Goal: Transaction & Acquisition: Purchase product/service

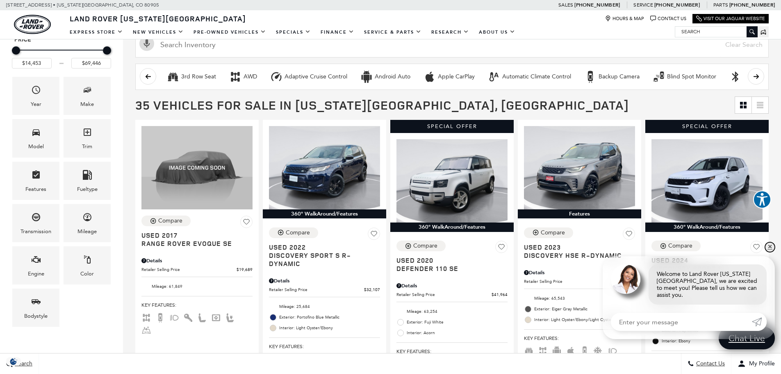
click at [770, 252] on link "✕" at bounding box center [770, 247] width 10 height 10
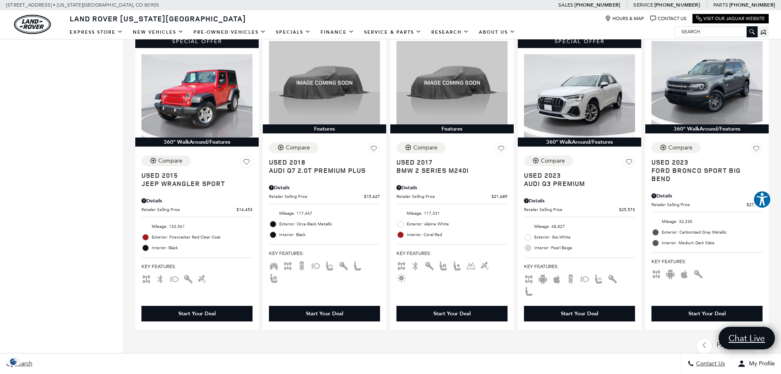
scroll to position [1148, 0]
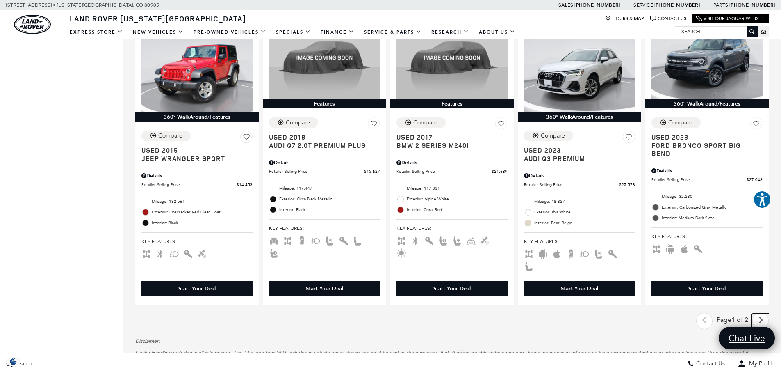
click at [764, 313] on icon "next page" at bounding box center [760, 319] width 5 height 13
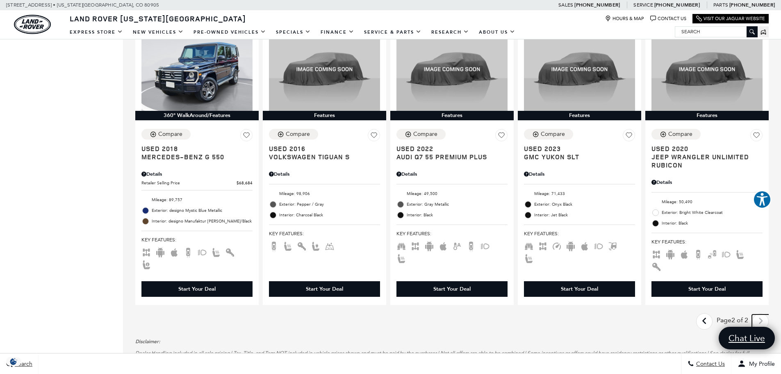
scroll to position [820, 0]
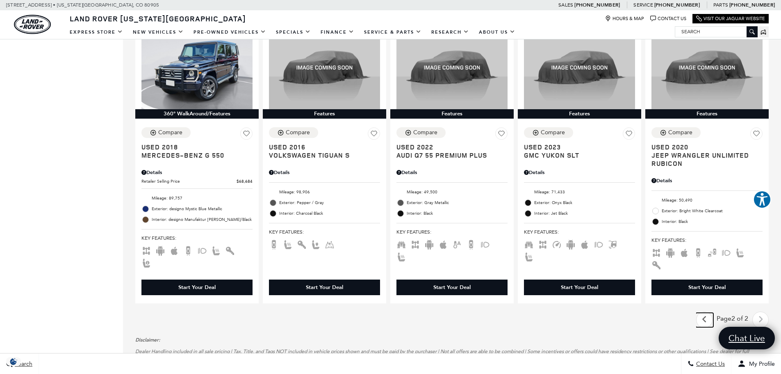
click at [707, 312] on icon "previous page" at bounding box center [704, 318] width 5 height 13
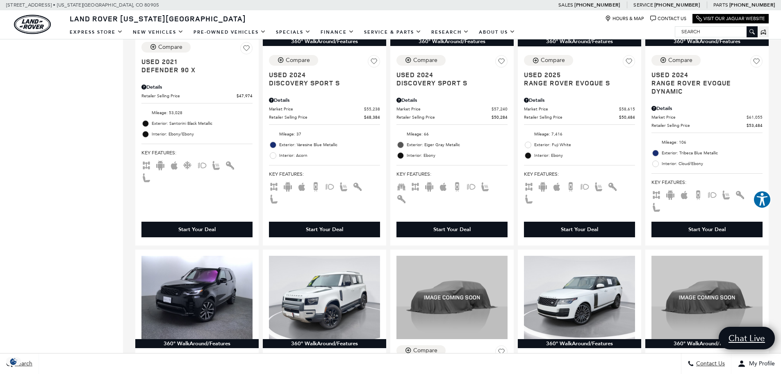
scroll to position [697, 0]
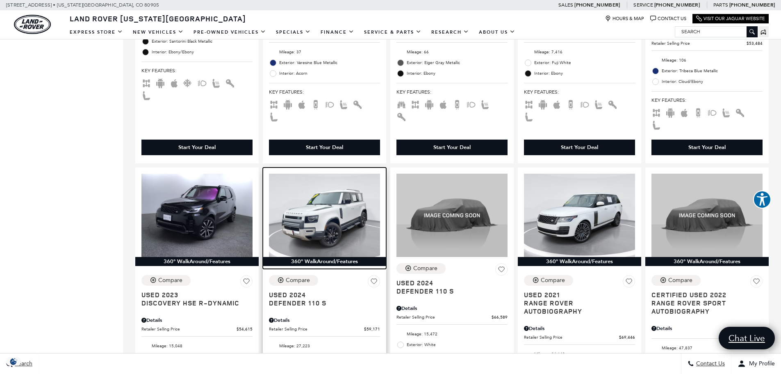
click at [330, 195] on img at bounding box center [324, 214] width 111 height 83
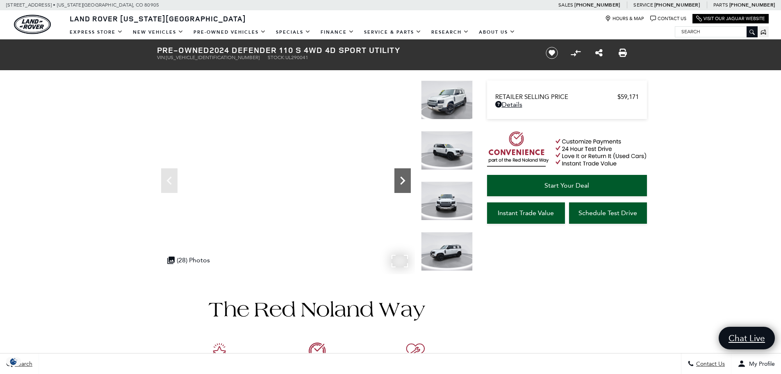
click at [402, 180] on icon "Next" at bounding box center [402, 180] width 16 height 16
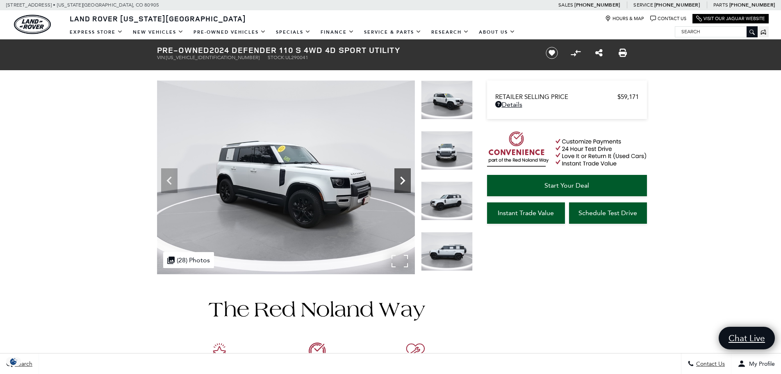
click at [402, 180] on icon "Next" at bounding box center [402, 180] width 16 height 16
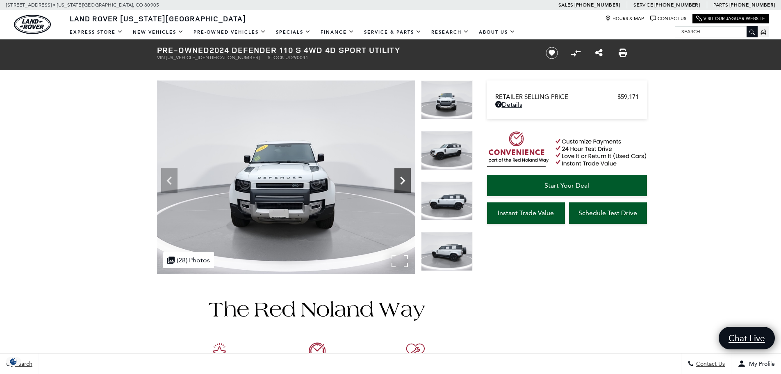
click at [402, 180] on icon "Next" at bounding box center [402, 180] width 16 height 16
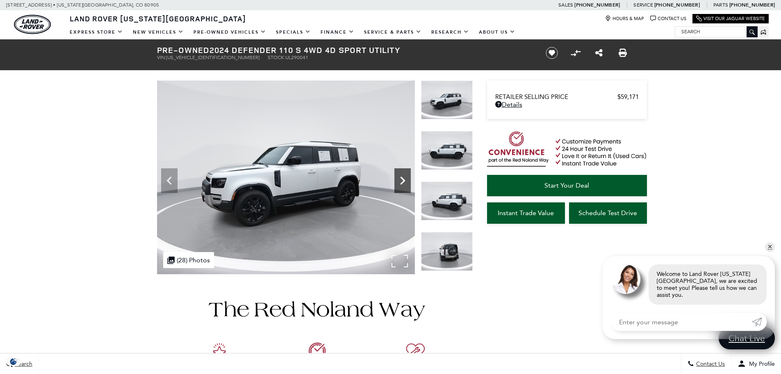
click at [402, 180] on icon "Next" at bounding box center [402, 180] width 16 height 16
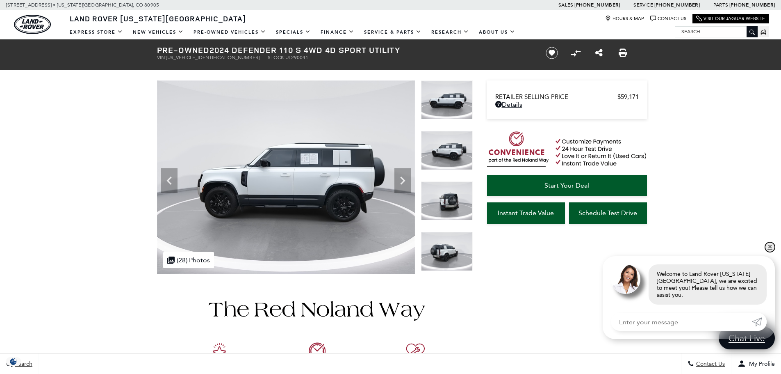
click at [771, 252] on link "✕" at bounding box center [770, 247] width 10 height 10
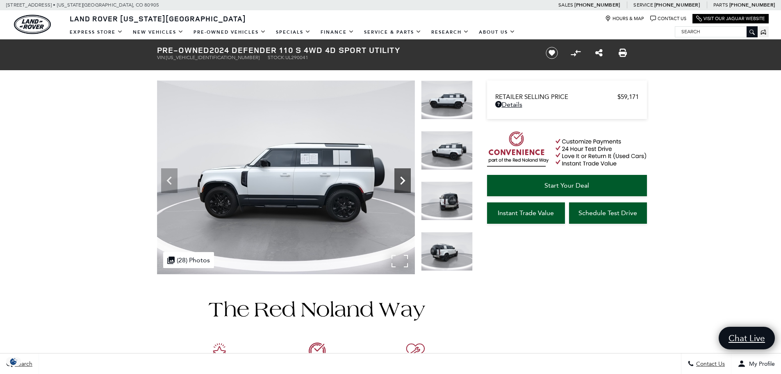
click at [401, 179] on icon "Next" at bounding box center [402, 180] width 16 height 16
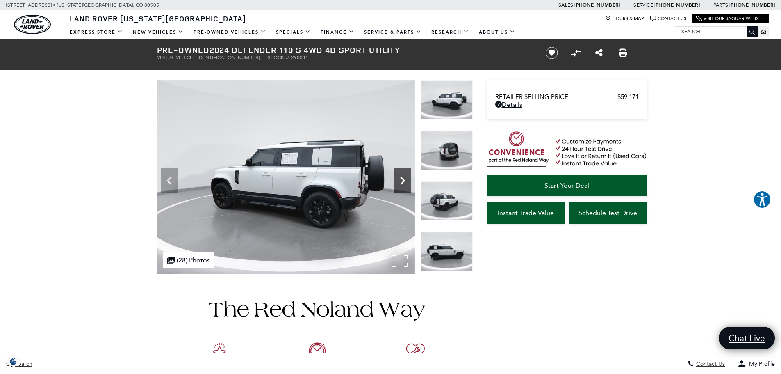
click at [401, 179] on icon "Next" at bounding box center [402, 180] width 16 height 16
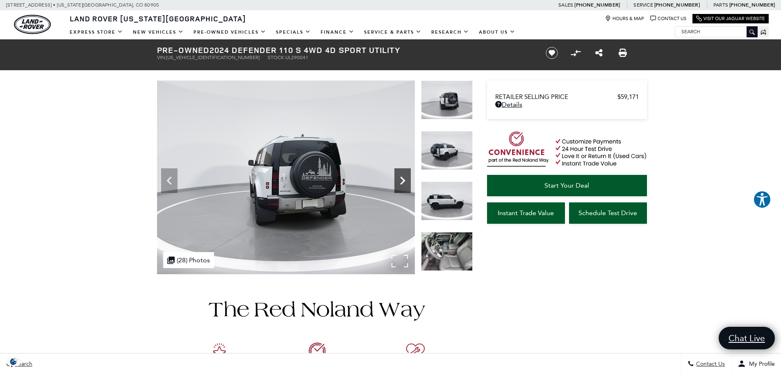
click at [401, 179] on icon "Next" at bounding box center [402, 180] width 16 height 16
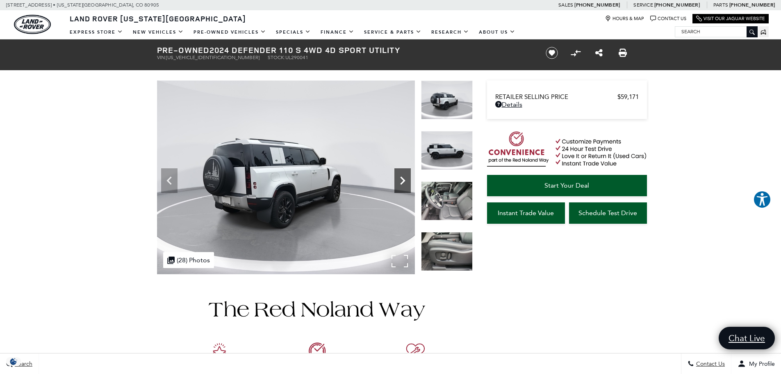
click at [401, 179] on icon "Next" at bounding box center [402, 180] width 16 height 16
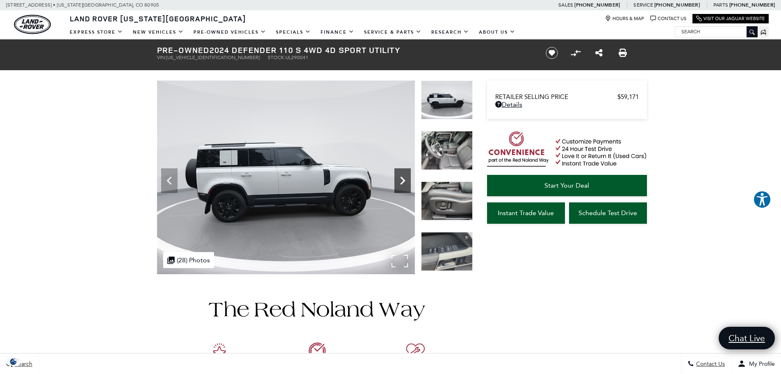
click at [401, 179] on icon "Next" at bounding box center [402, 180] width 16 height 16
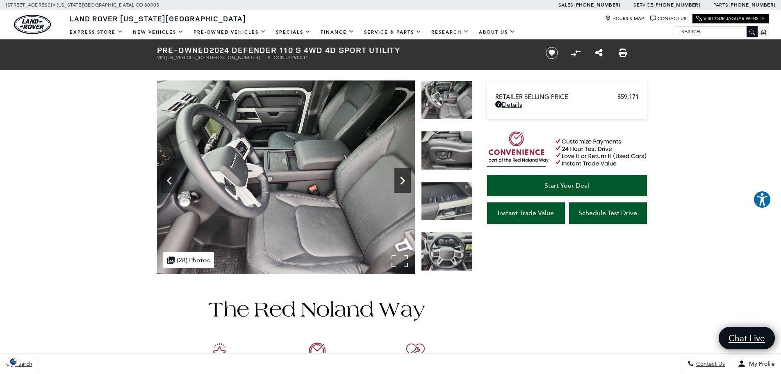
click at [401, 179] on icon "Next" at bounding box center [402, 180] width 16 height 16
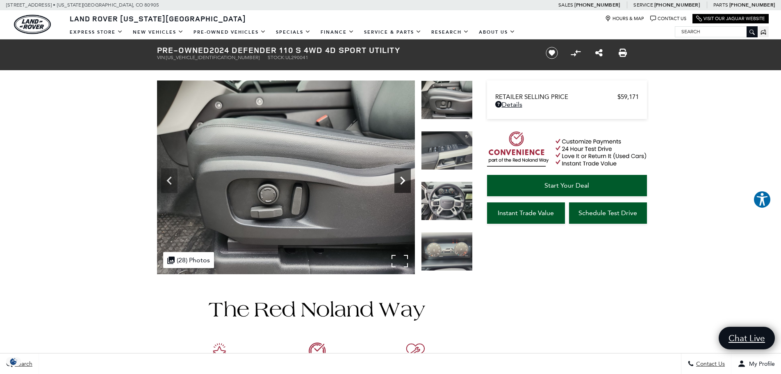
click at [401, 179] on icon "Next" at bounding box center [402, 180] width 16 height 16
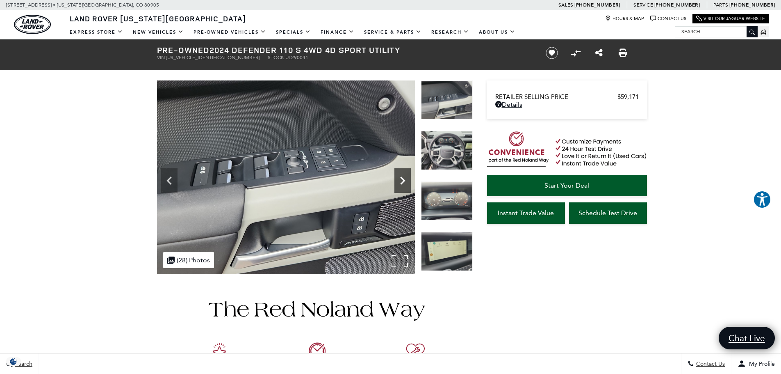
click at [401, 179] on icon "Next" at bounding box center [402, 180] width 16 height 16
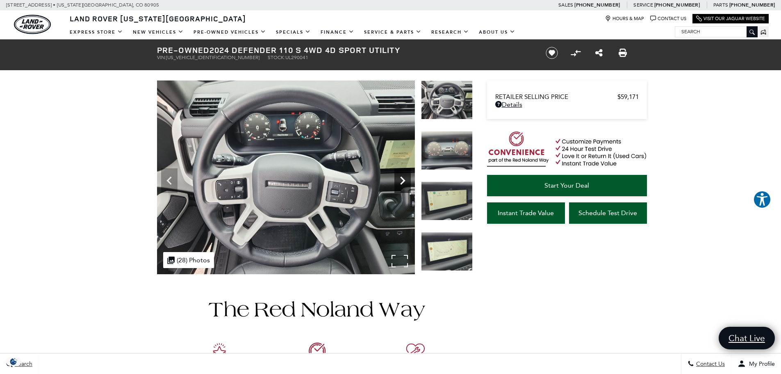
click at [401, 179] on icon "Next" at bounding box center [402, 180] width 16 height 16
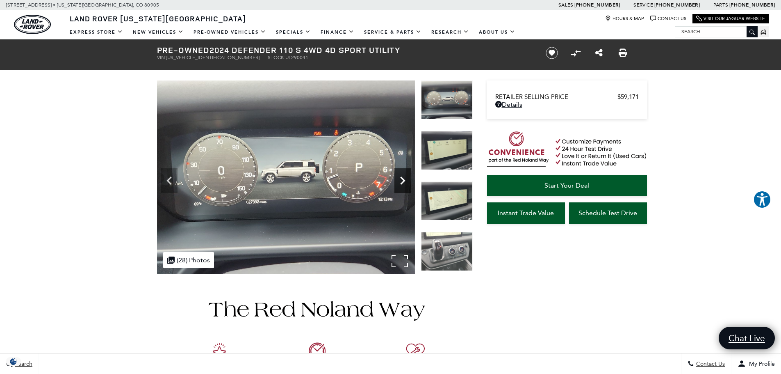
click at [401, 179] on icon "Next" at bounding box center [402, 180] width 16 height 16
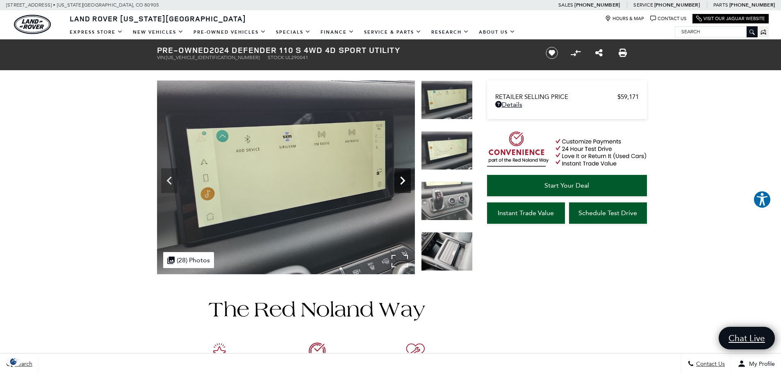
click at [404, 181] on icon "Next" at bounding box center [402, 180] width 5 height 8
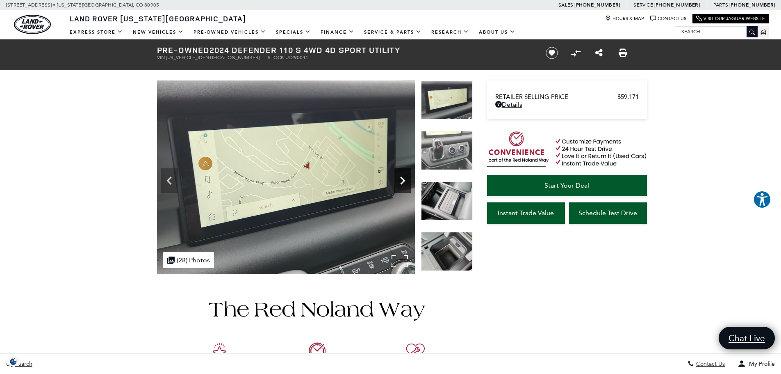
click at [404, 181] on icon "Next" at bounding box center [402, 180] width 5 height 8
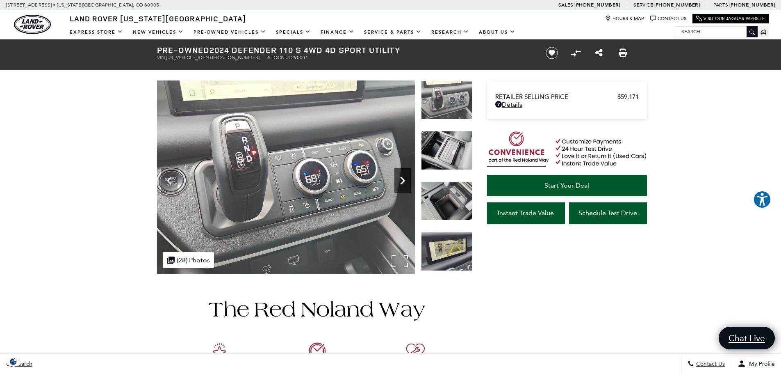
click at [404, 181] on icon "Next" at bounding box center [402, 180] width 5 height 8
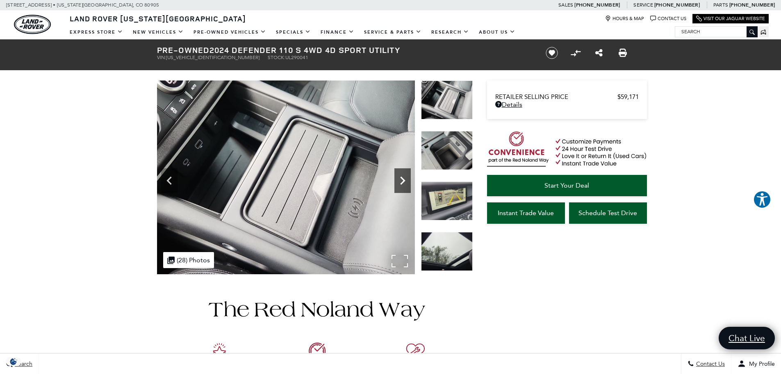
click at [404, 181] on icon "Next" at bounding box center [402, 180] width 5 height 8
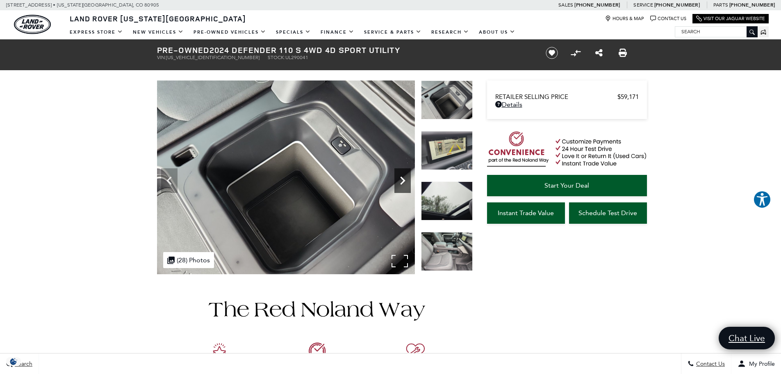
click at [404, 181] on icon "Next" at bounding box center [402, 180] width 5 height 8
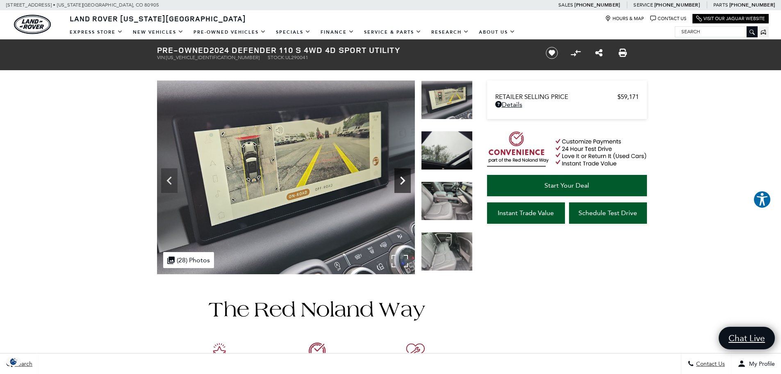
click at [404, 181] on icon "Next" at bounding box center [402, 180] width 5 height 8
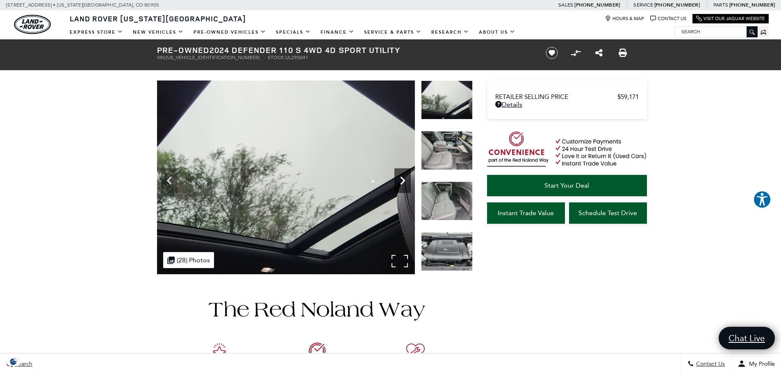
click at [404, 181] on icon "Next" at bounding box center [402, 180] width 5 height 8
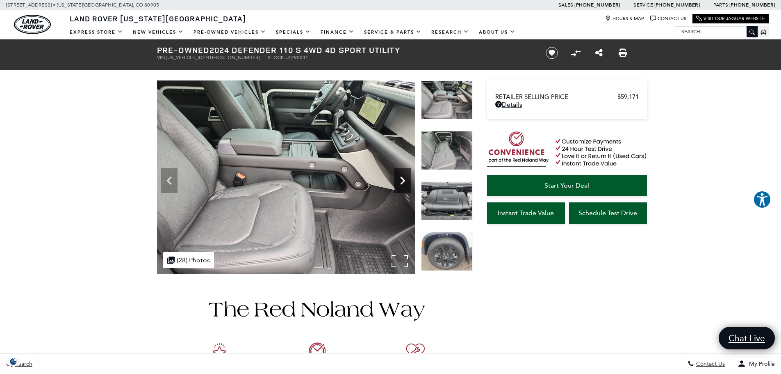
click at [404, 181] on icon "Next" at bounding box center [402, 180] width 5 height 8
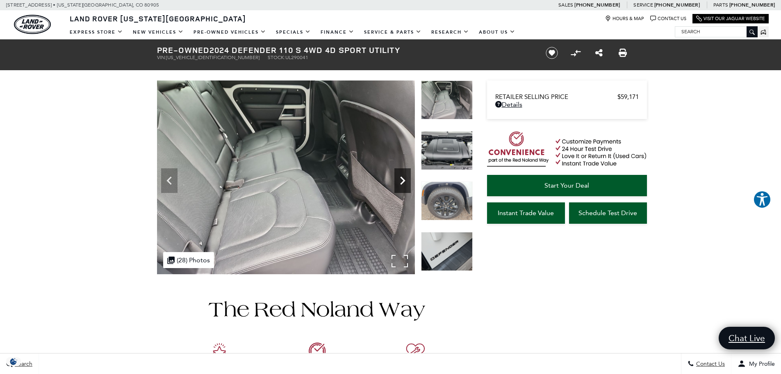
click at [404, 181] on icon "Next" at bounding box center [402, 180] width 5 height 8
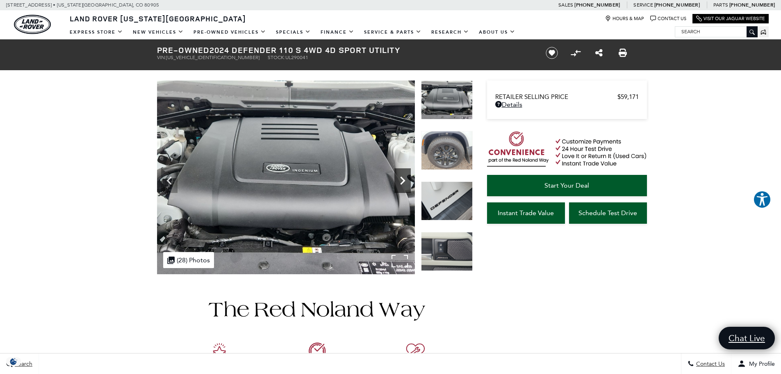
click at [404, 181] on icon "Next" at bounding box center [402, 180] width 5 height 8
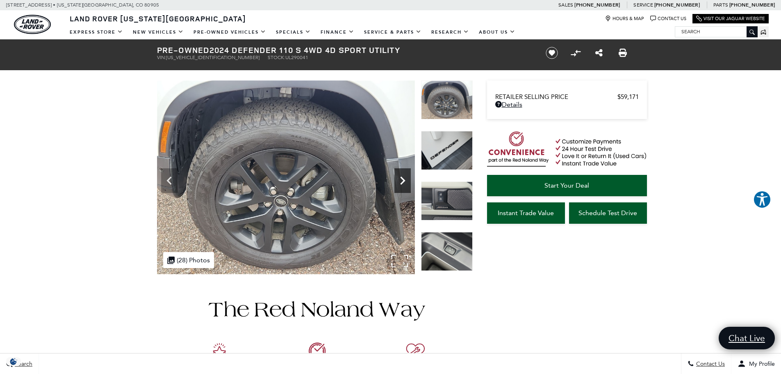
click at [404, 181] on icon "Next" at bounding box center [402, 180] width 5 height 8
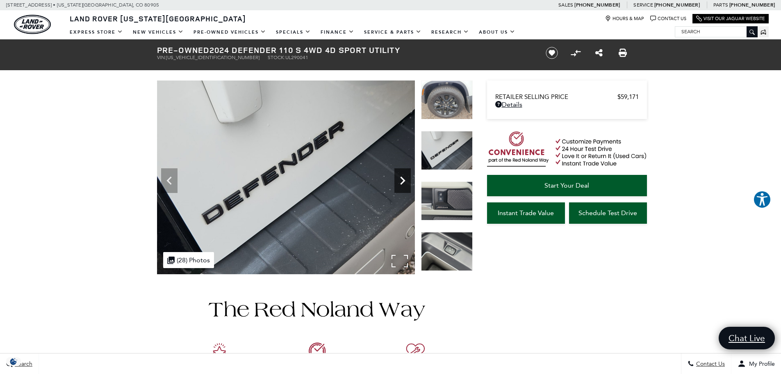
click at [404, 181] on icon "Next" at bounding box center [402, 180] width 5 height 8
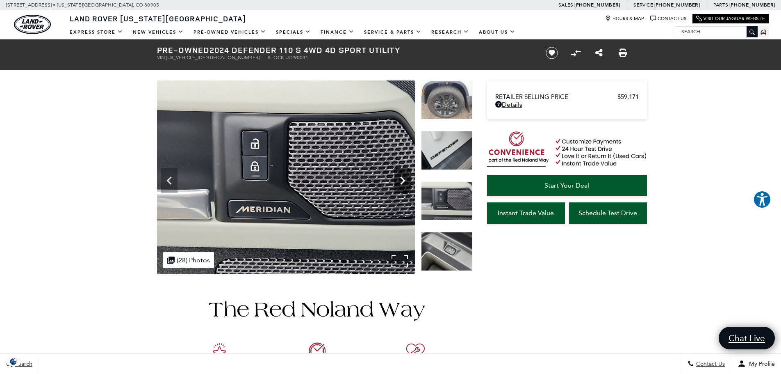
click at [404, 181] on icon "Next" at bounding box center [402, 180] width 5 height 8
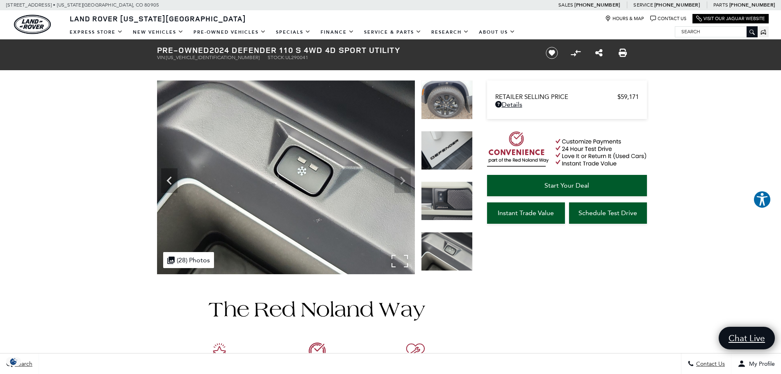
click at [404, 181] on img at bounding box center [286, 177] width 258 height 194
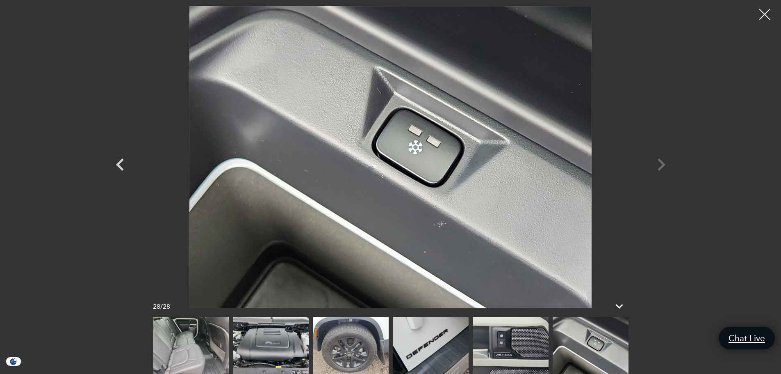
click at [764, 16] on div at bounding box center [765, 15] width 22 height 22
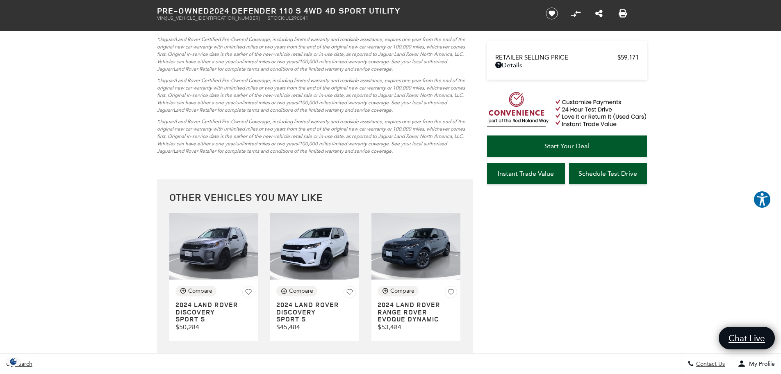
scroll to position [2994, 0]
